Goal: Information Seeking & Learning: Find specific fact

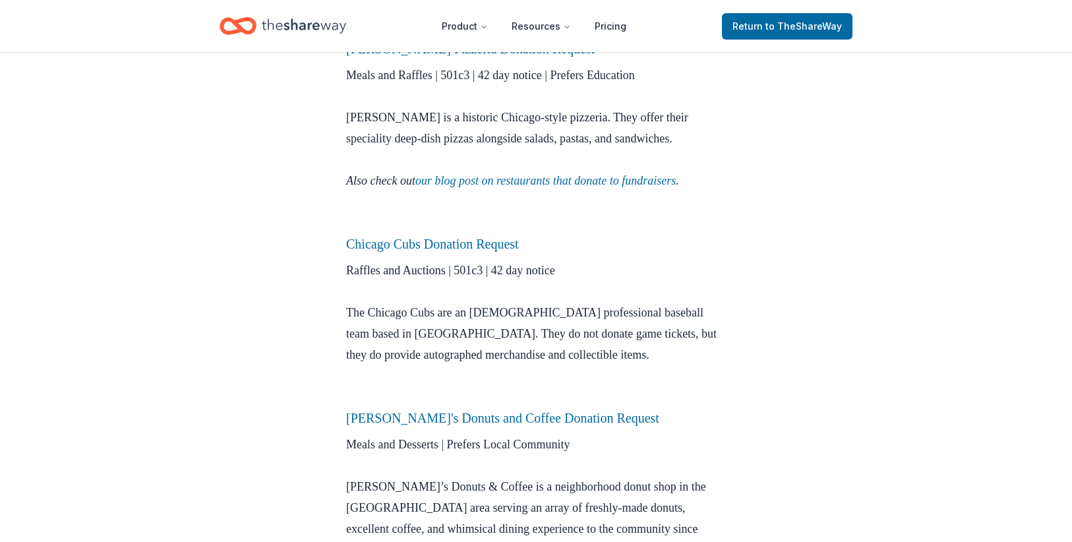
scroll to position [923, 0]
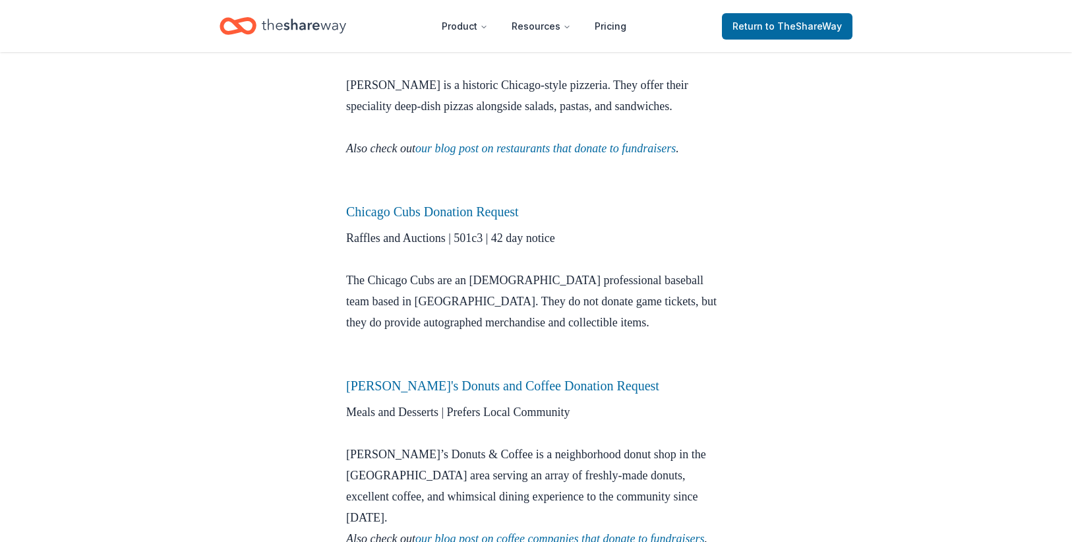
click at [776, 392] on div "City Lists [DATE] Chicago Donation Requests Got a fundraiser coming up? Here ar…" at bounding box center [536, 340] width 1072 height 2422
click at [1044, 335] on div "City Lists [DATE] Chicago Donation Requests Got a fundraiser coming up? Here ar…" at bounding box center [536, 340] width 1072 height 2422
click at [125, 235] on div "City Lists [DATE] Chicago Donation Requests Got a fundraiser coming up? Here ar…" at bounding box center [536, 340] width 1072 height 2422
click at [890, 296] on div "City Lists [DATE] Chicago Donation Requests Got a fundraiser coming up? Here ar…" at bounding box center [536, 340] width 1072 height 2422
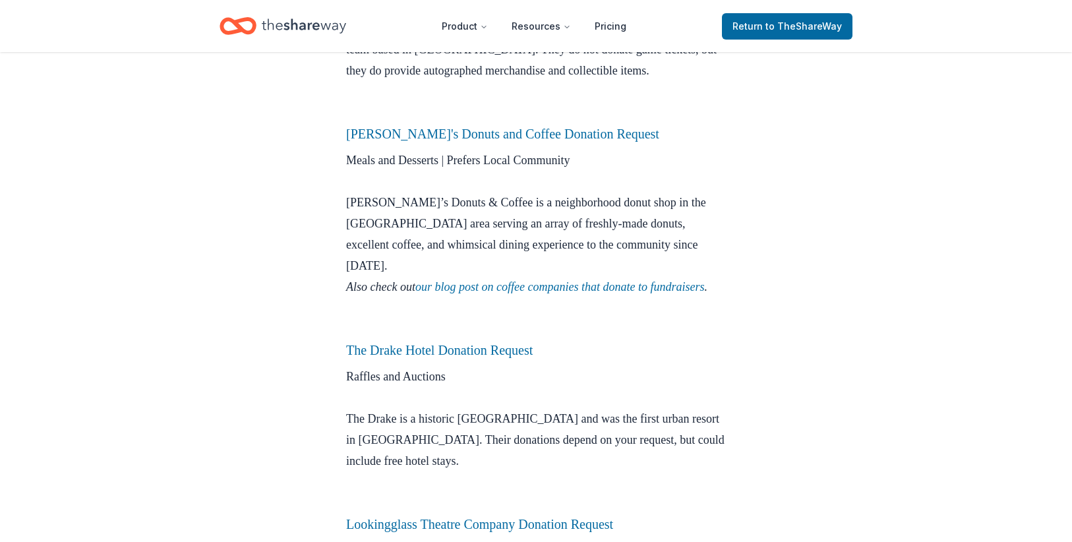
scroll to position [1252, 0]
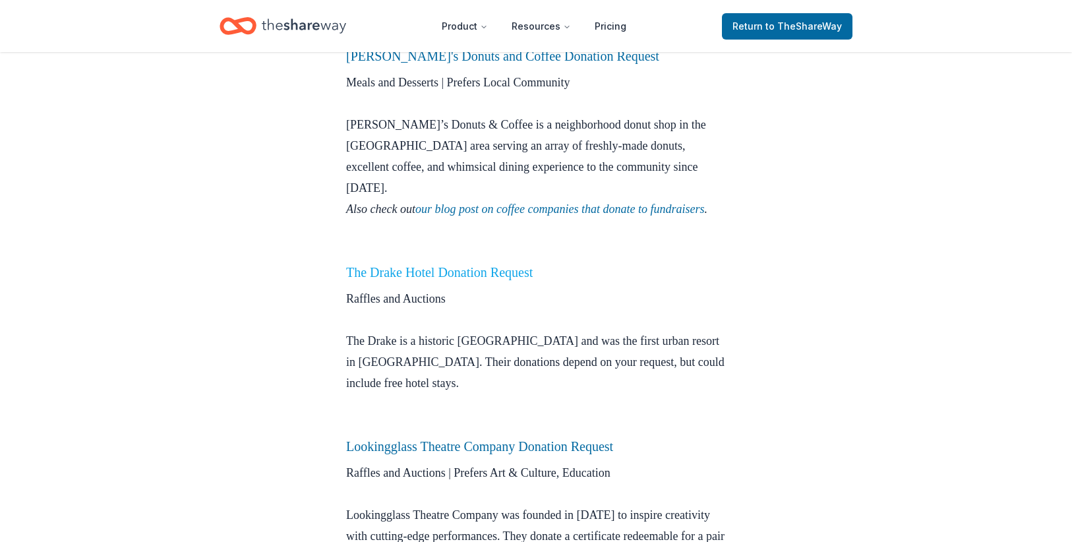
click at [467, 265] on link "The Drake Hotel Donation Request" at bounding box center [439, 272] width 187 height 15
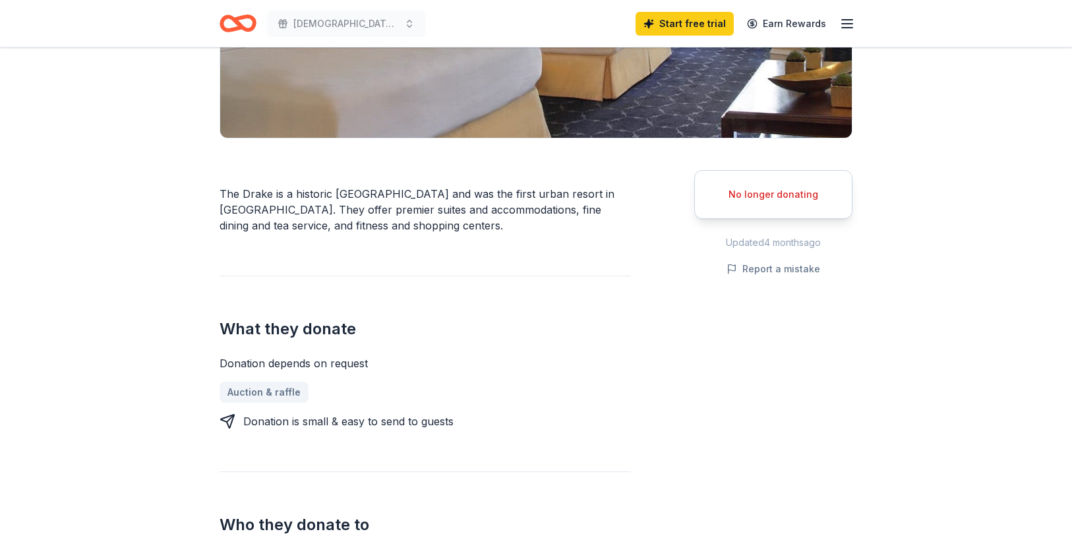
scroll to position [264, 0]
